Goal: Book appointment/travel/reservation

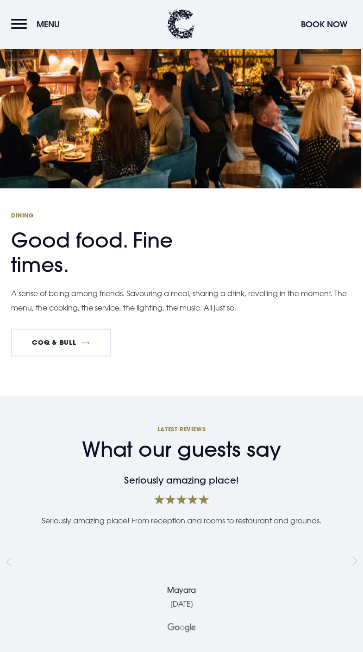
scroll to position [1732, 0]
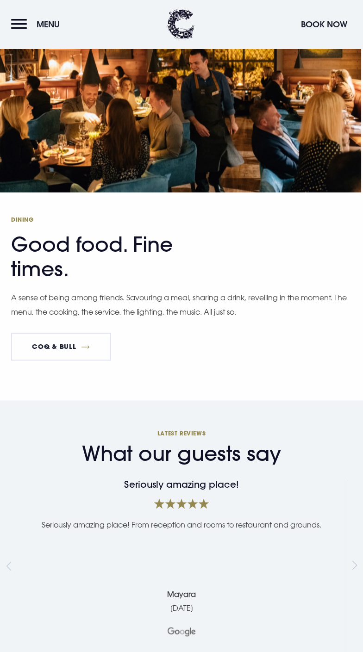
click at [26, 24] on button "Menu" at bounding box center [37, 24] width 53 height 20
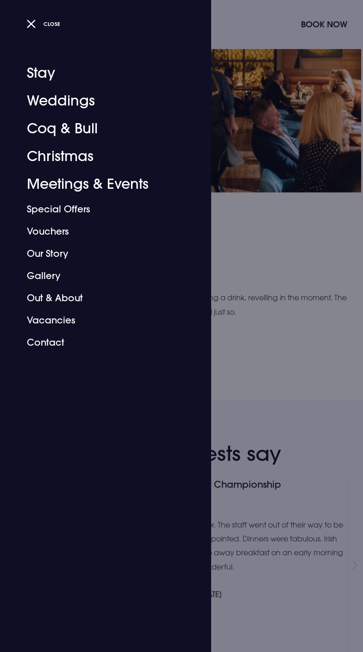
click at [59, 73] on link "Stay" at bounding box center [100, 73] width 146 height 28
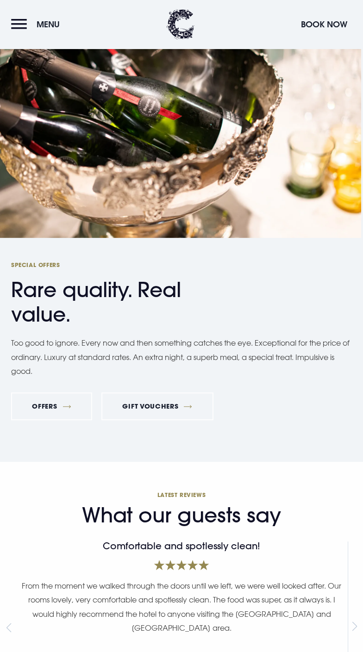
scroll to position [5443, 0]
